Goal: Task Accomplishment & Management: Complete application form

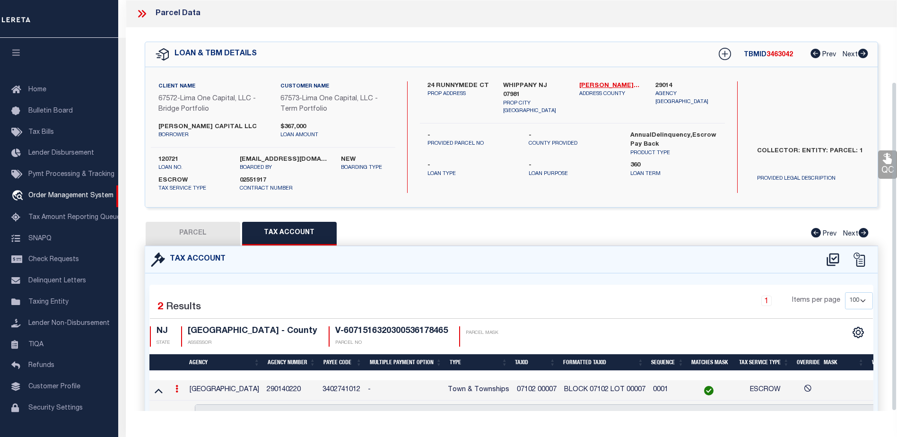
select select "100"
select select "Escrow"
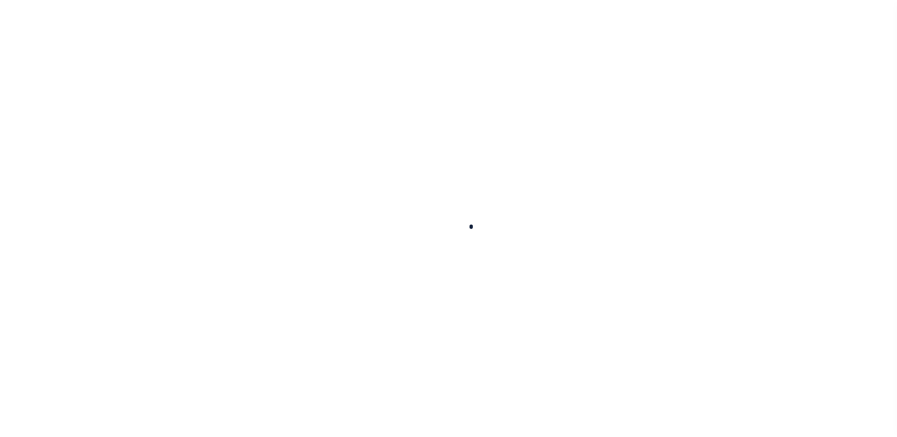
scroll to position [24, 0]
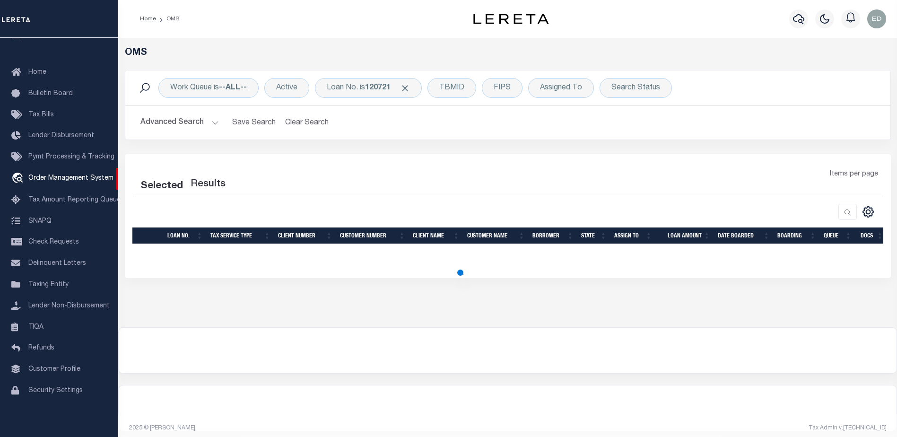
select select "200"
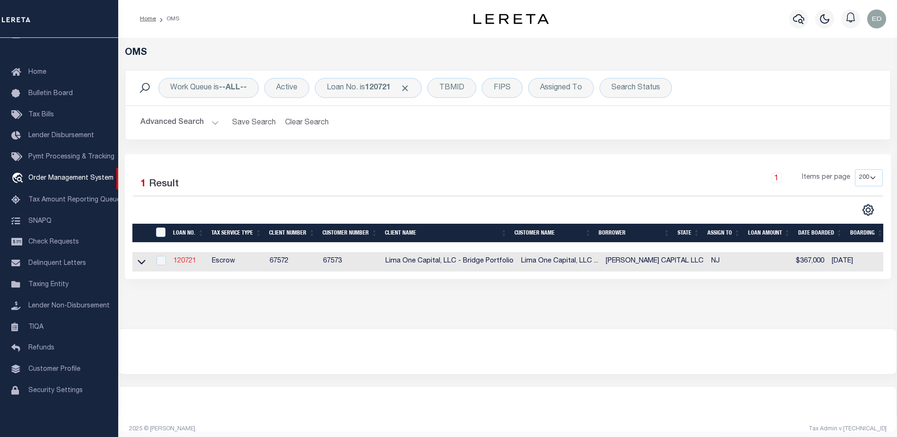
click at [188, 264] on link "120721" at bounding box center [184, 261] width 23 height 7
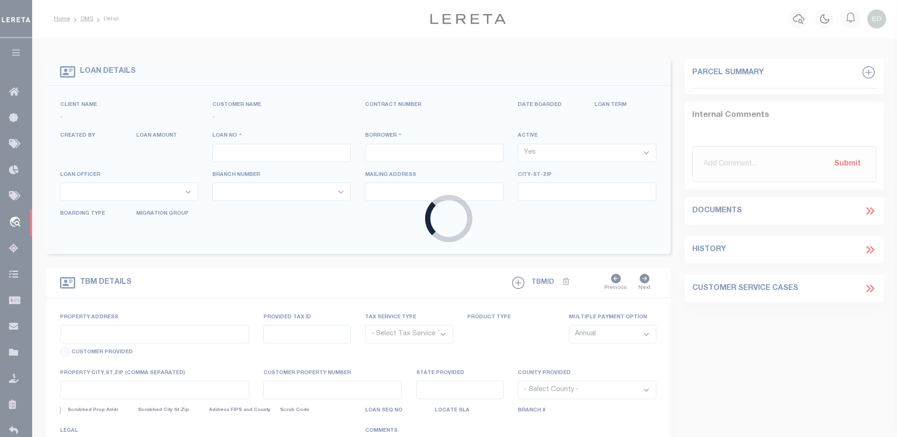
type input "120721"
type input "[PERSON_NAME] CAPITAL LLC"
select select
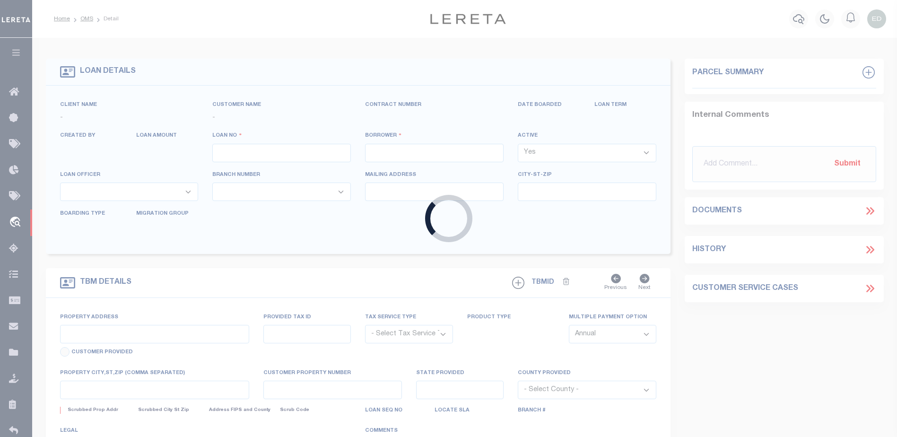
select select
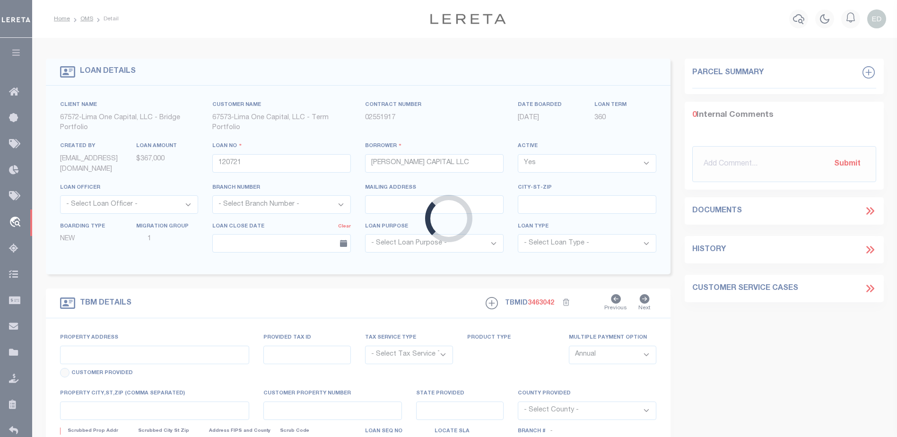
type input "24 RUNNYMEDE CT"
radio input "true"
select select "Escrow"
select select
type input "WHIPPANY NJ 07981"
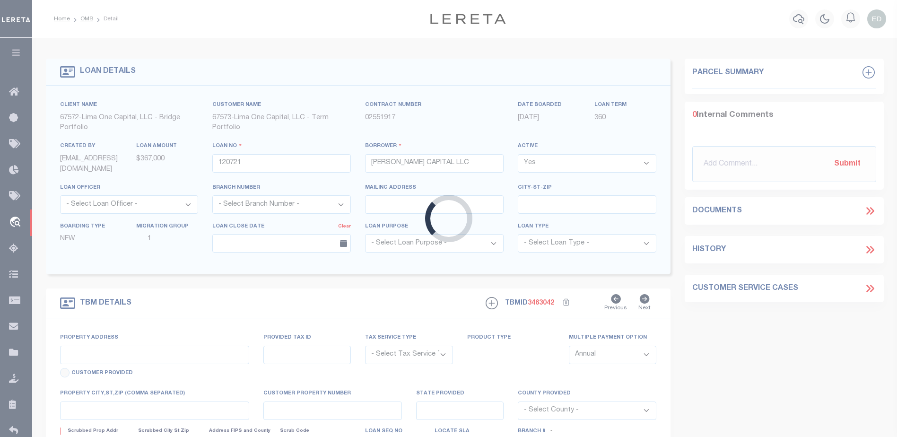
type input "120721-1"
type input "NJ"
type textarea "COLLECTOR: ENTITY: PARCEL: 1"
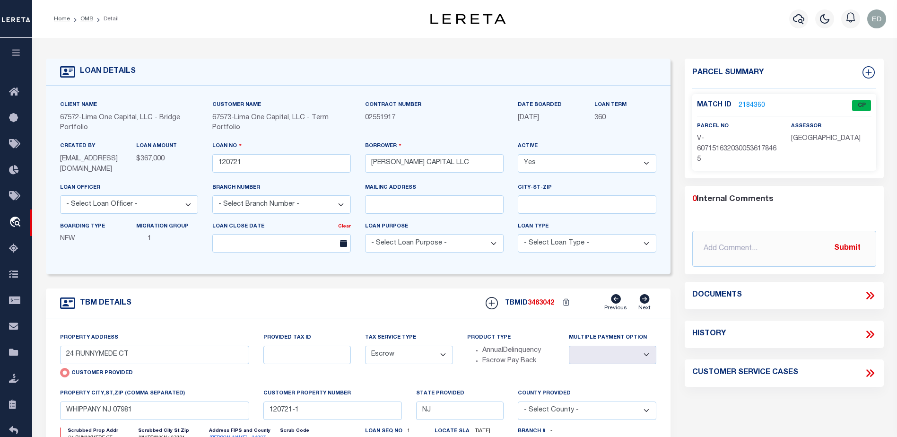
click at [751, 105] on link "2184360" at bounding box center [751, 106] width 26 height 10
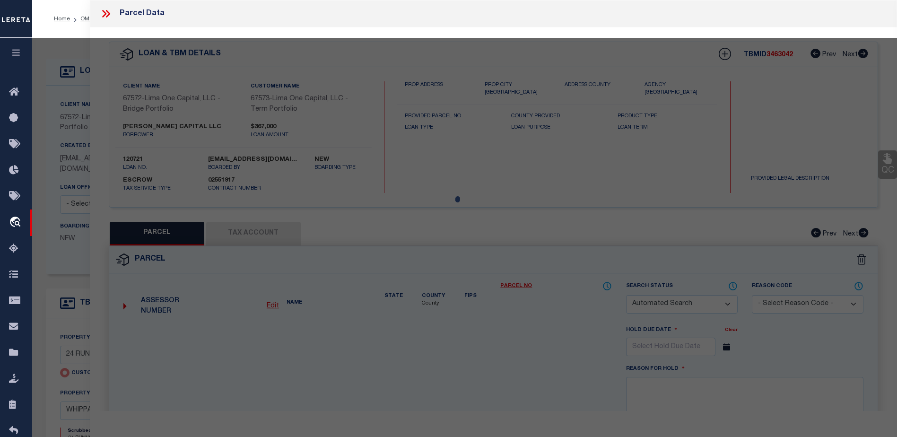
checkbox input "false"
select select "CP"
type input "24 RUNNYMEDE CT"
type input "WHIPPANY NJ 07981"
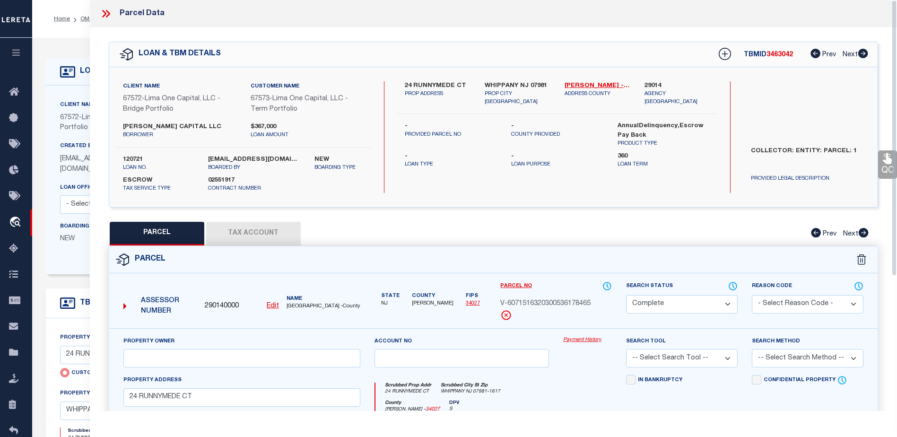
click at [111, 9] on icon at bounding box center [106, 14] width 12 height 12
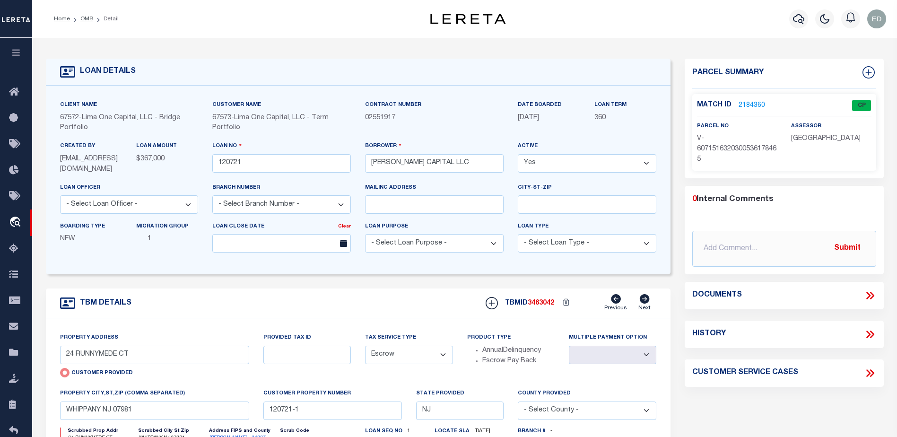
click at [758, 103] on link "2184360" at bounding box center [751, 106] width 26 height 10
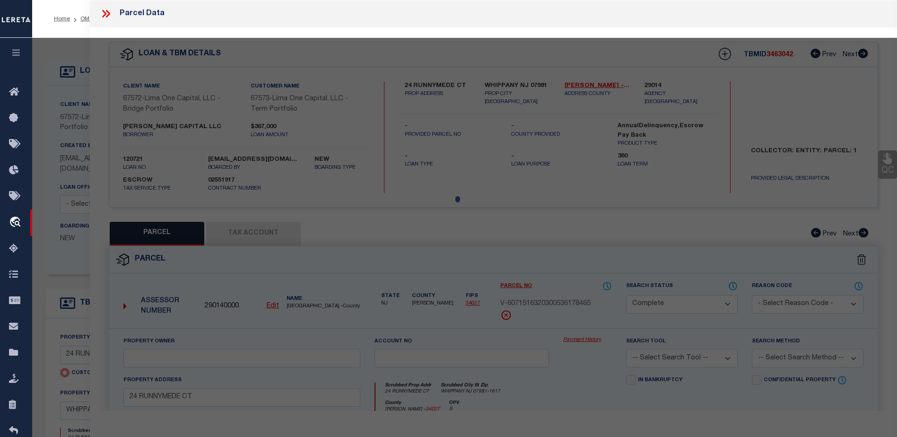
select select "AS"
checkbox input "false"
select select "CP"
type input "24 RUNNYMEDE CT"
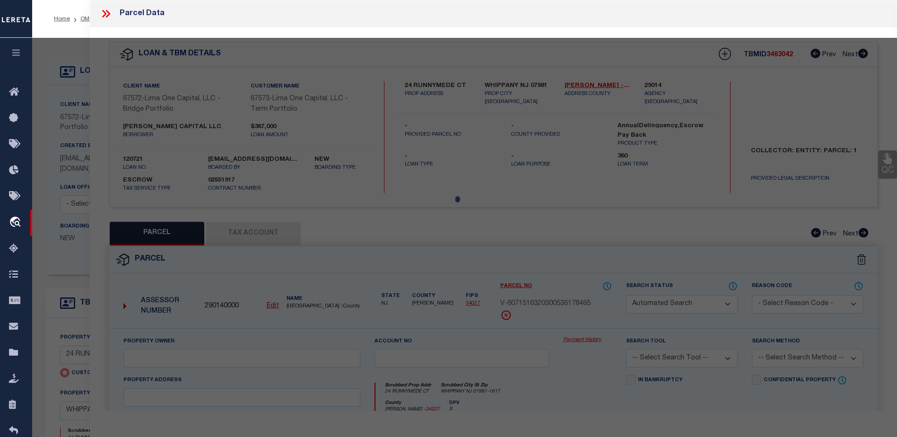
type input "WHIPPANY NJ 07981"
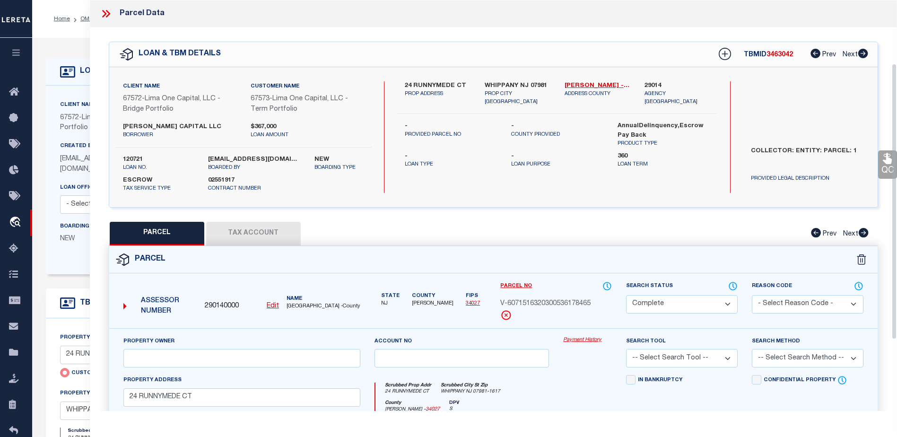
scroll to position [95, 0]
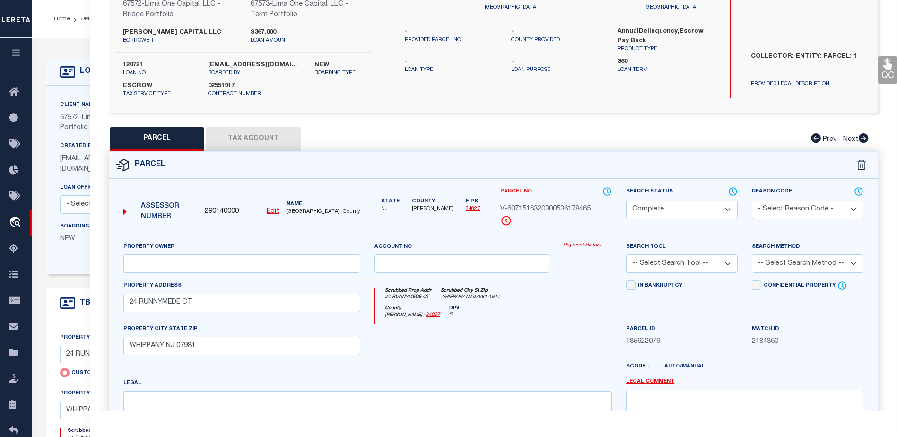
click at [449, 315] on icon "S" at bounding box center [454, 314] width 10 height 7
click at [449, 316] on icon "S" at bounding box center [454, 314] width 10 height 7
